Goal: Task Accomplishment & Management: Manage account settings

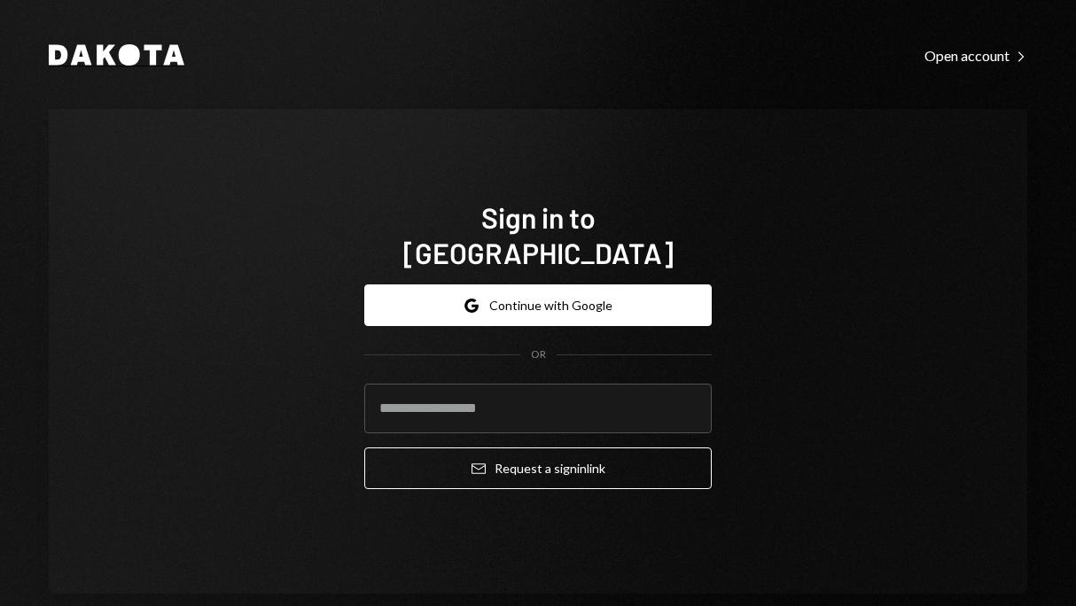
click at [126, 47] on icon at bounding box center [129, 54] width 21 height 21
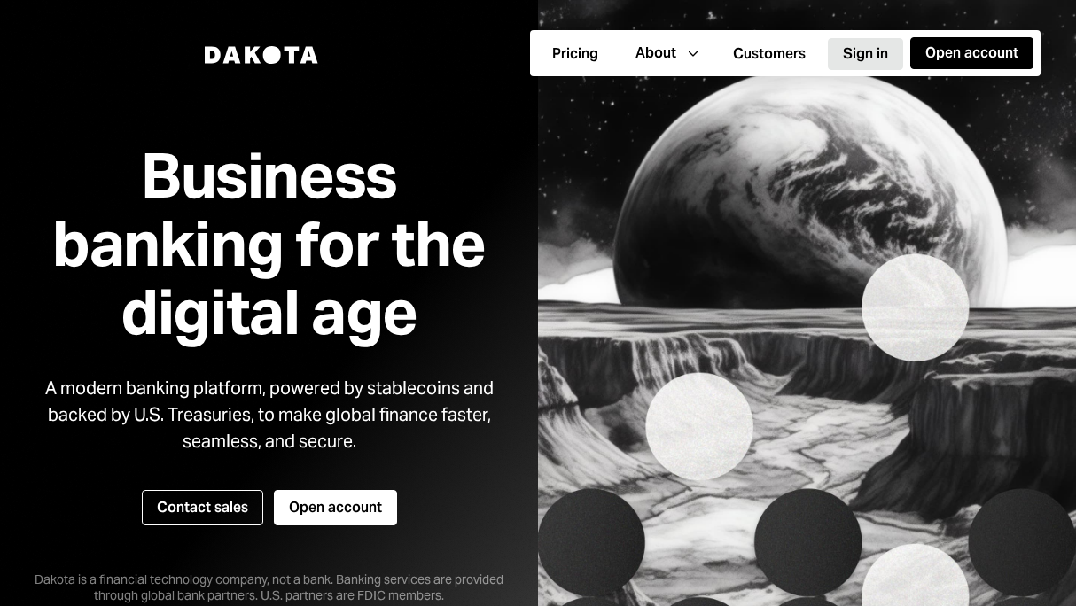
click at [851, 61] on button "Sign in" at bounding box center [865, 54] width 75 height 32
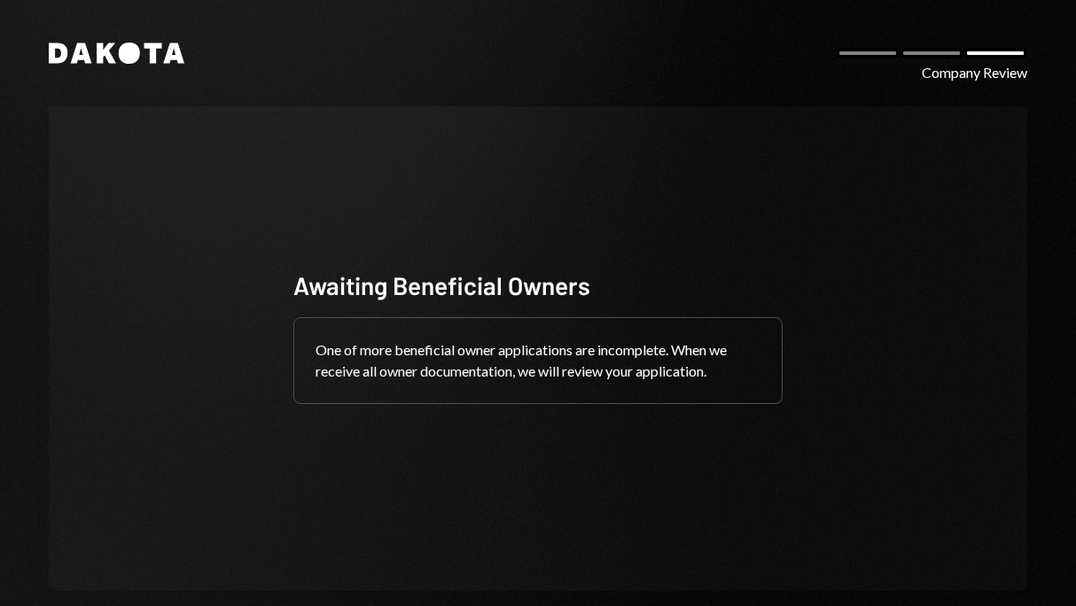
click at [930, 52] on div at bounding box center [931, 53] width 64 height 11
click at [144, 53] on icon "Dakota" at bounding box center [117, 53] width 136 height 21
